Goal: Task Accomplishment & Management: Manage account settings

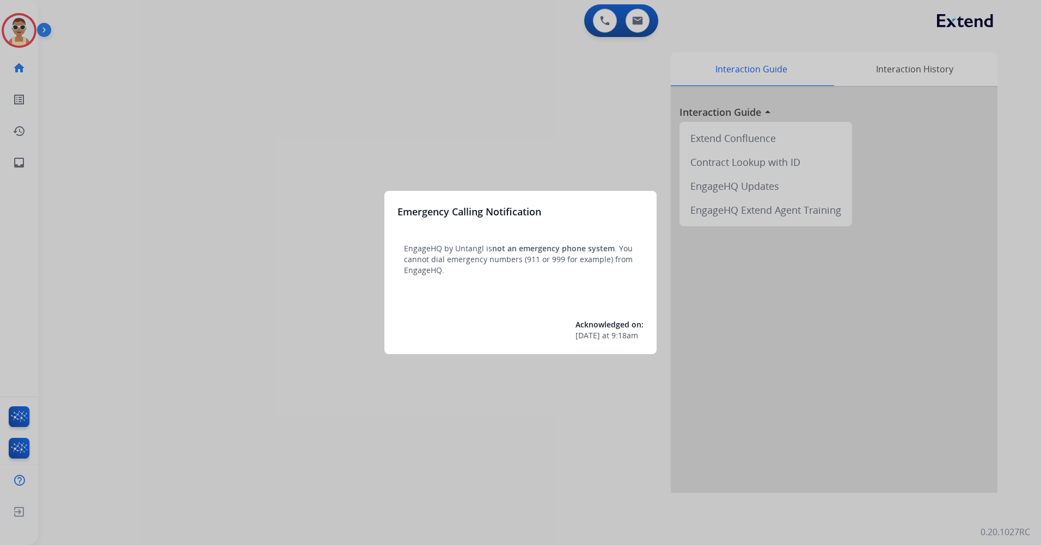
click at [234, 192] on div at bounding box center [520, 272] width 1041 height 545
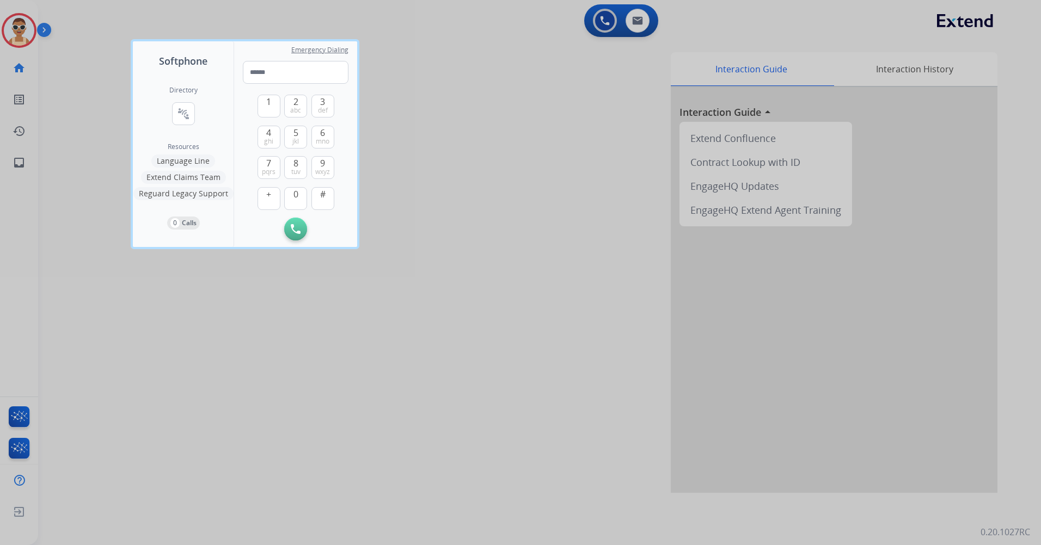
click at [394, 424] on div at bounding box center [520, 272] width 1041 height 545
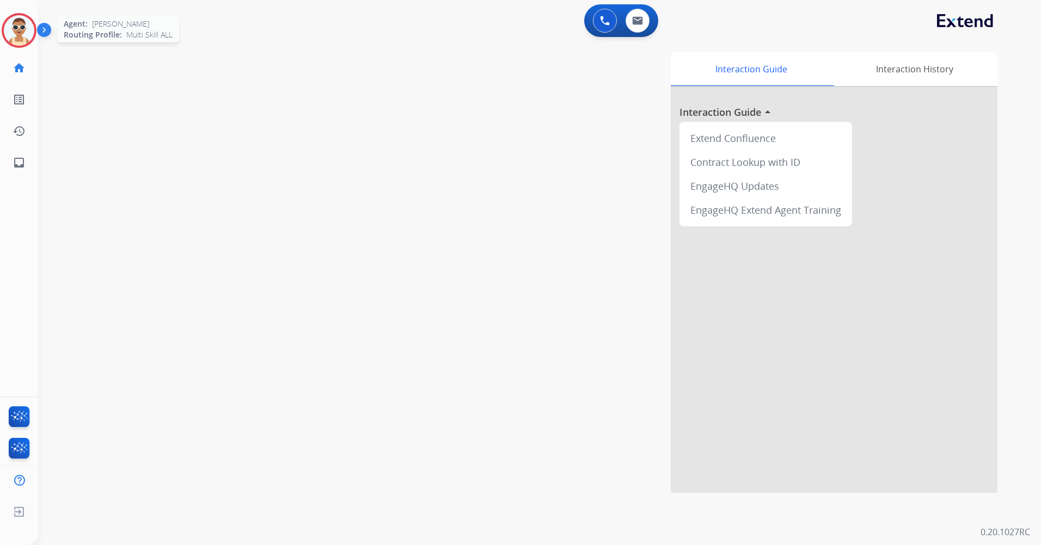
click at [22, 26] on img at bounding box center [19, 30] width 30 height 30
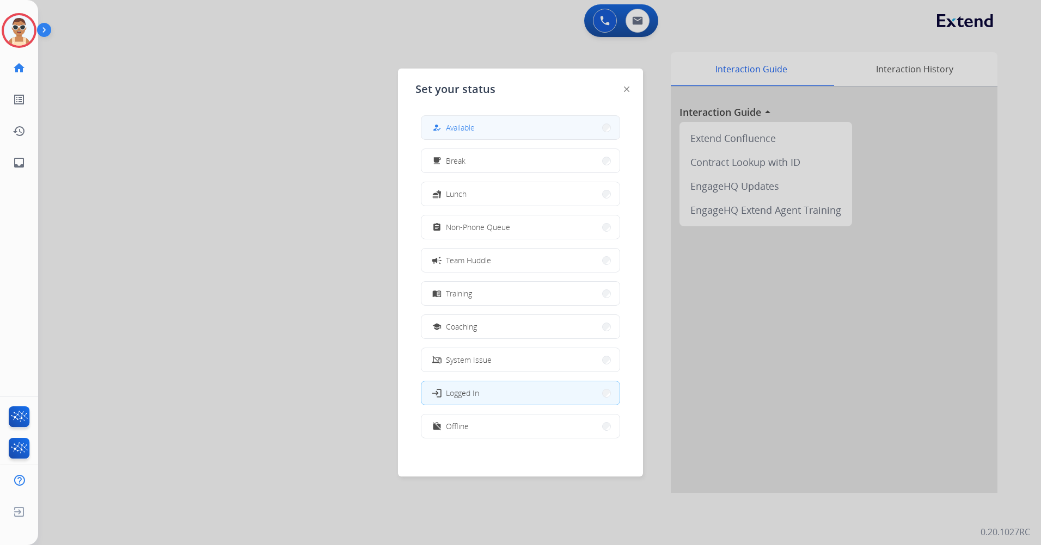
click at [513, 131] on button "how_to_reg Available" at bounding box center [520, 127] width 198 height 23
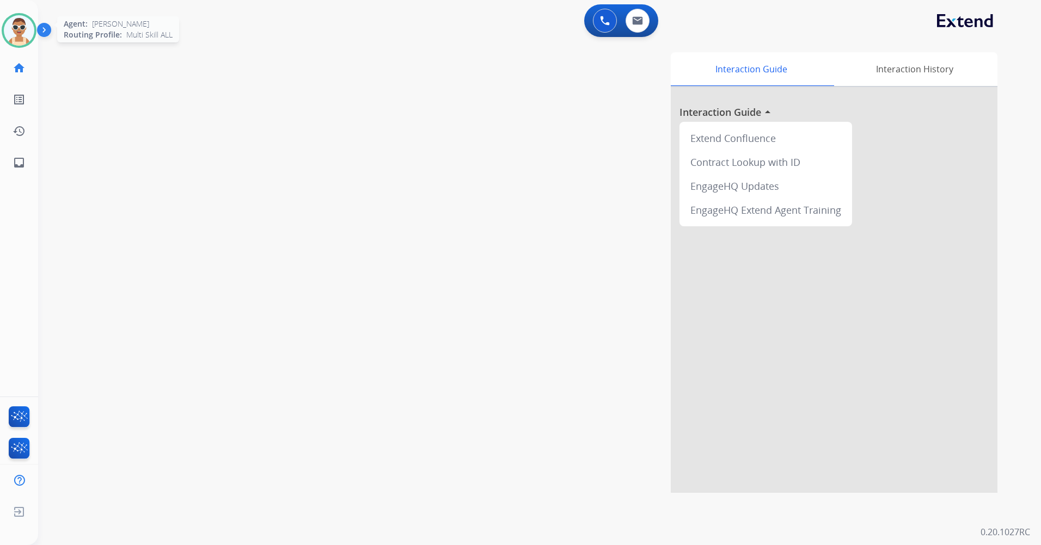
drag, startPoint x: 10, startPoint y: 33, endPoint x: 19, endPoint y: 38, distance: 9.7
click at [10, 33] on img at bounding box center [19, 30] width 30 height 30
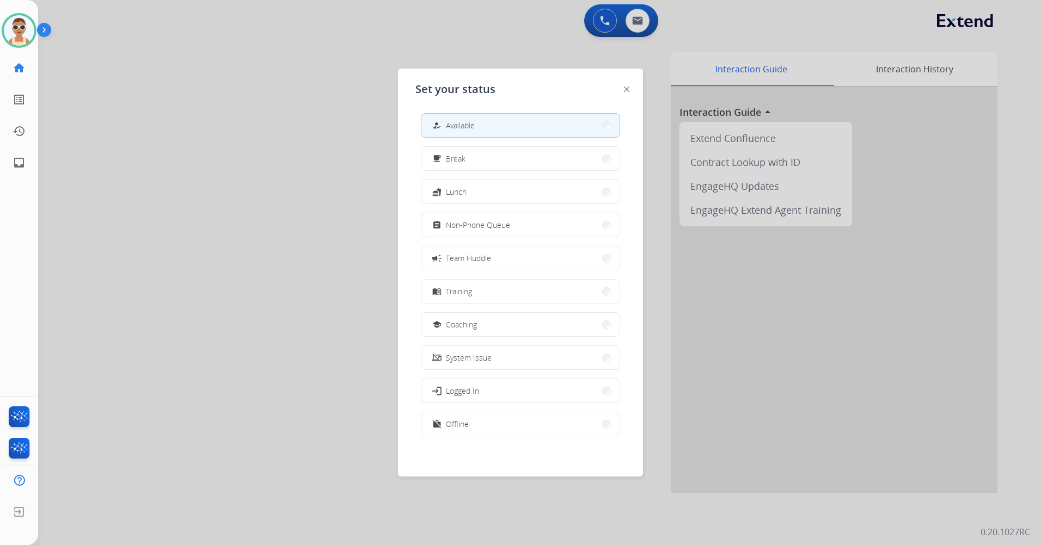
scroll to position [3, 0]
drag, startPoint x: 530, startPoint y: 417, endPoint x: 543, endPoint y: 388, distance: 32.2
click at [529, 416] on button "work_off Offline" at bounding box center [520, 423] width 198 height 23
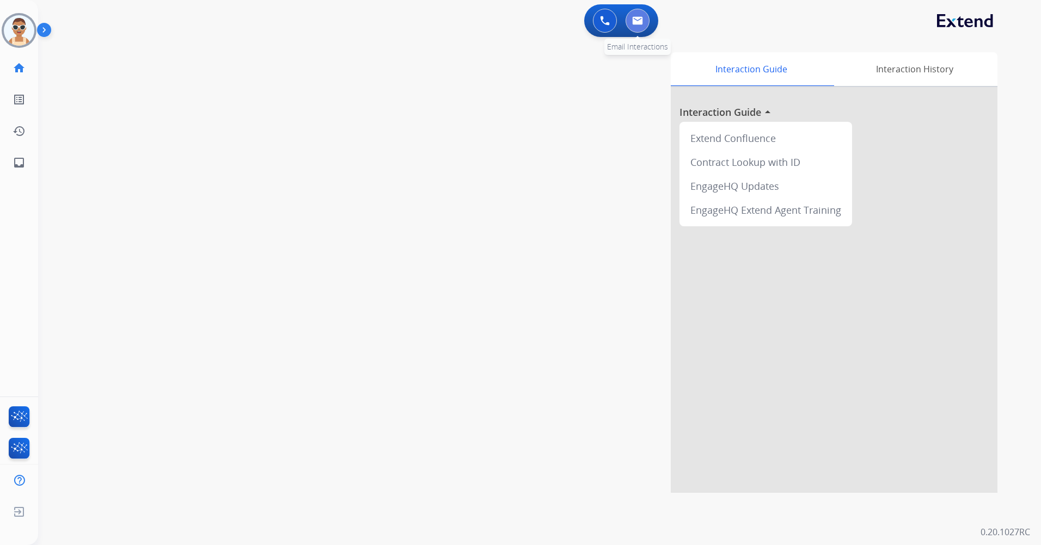
click at [632, 16] on button at bounding box center [638, 21] width 24 height 24
